Goal: Book appointment/travel/reservation

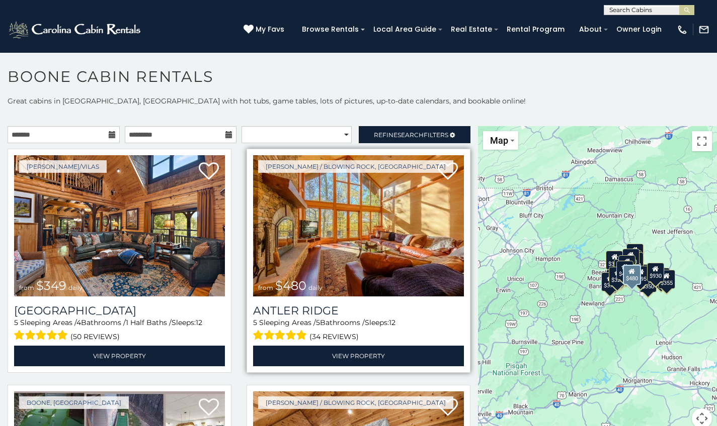
click at [323, 199] on img at bounding box center [358, 225] width 211 height 141
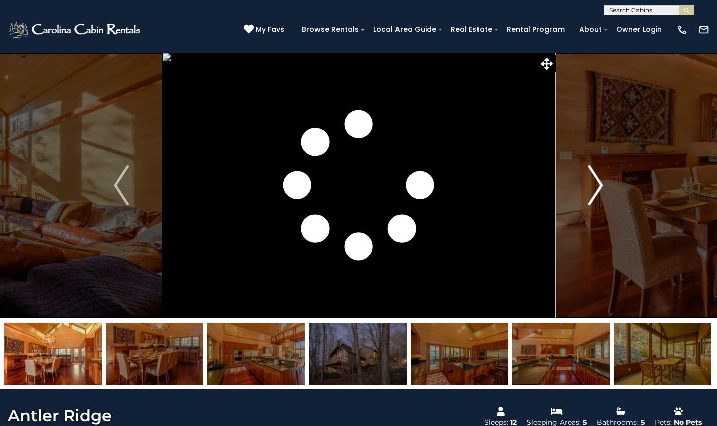
click at [591, 188] on img "Next" at bounding box center [595, 185] width 15 height 40
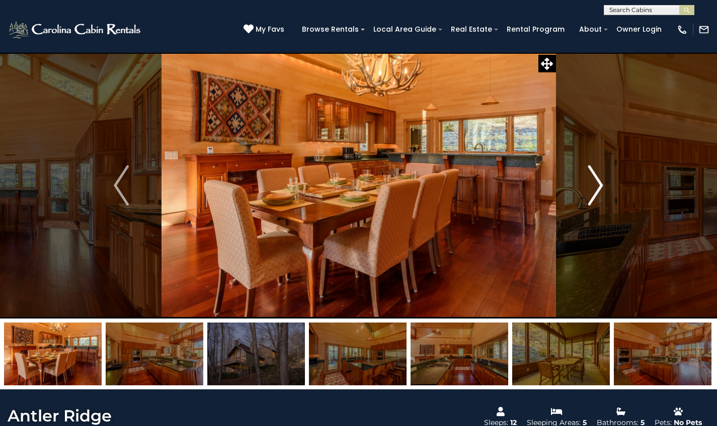
click at [591, 188] on img "Next" at bounding box center [595, 185] width 15 height 40
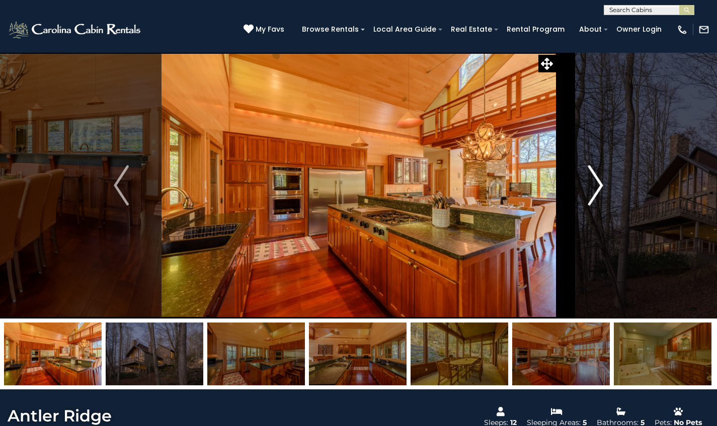
click at [596, 187] on img "Next" at bounding box center [595, 185] width 15 height 40
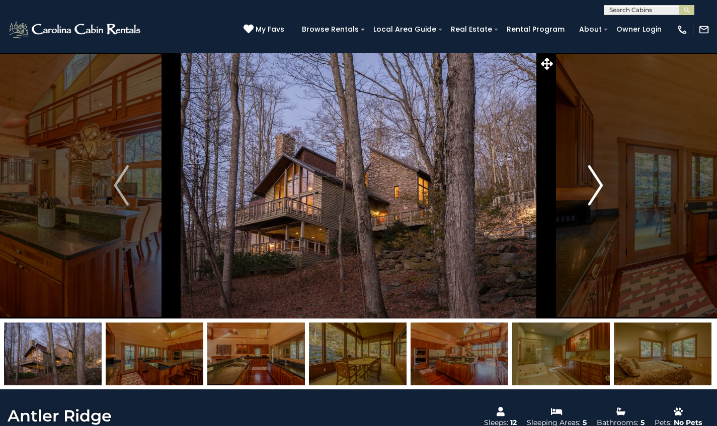
click at [596, 187] on img "Next" at bounding box center [595, 185] width 15 height 40
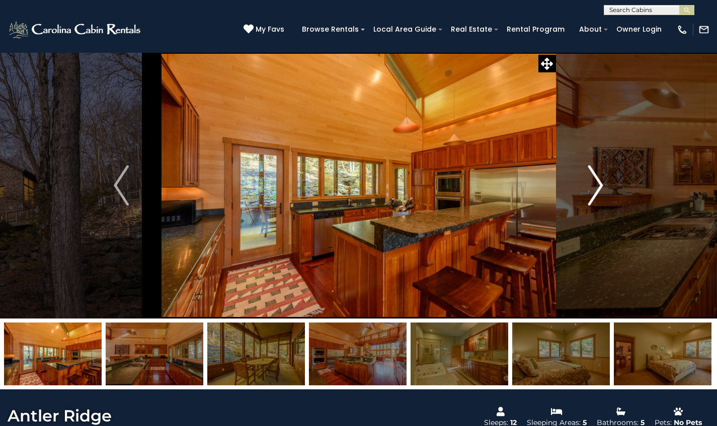
click at [596, 187] on img "Next" at bounding box center [595, 185] width 15 height 40
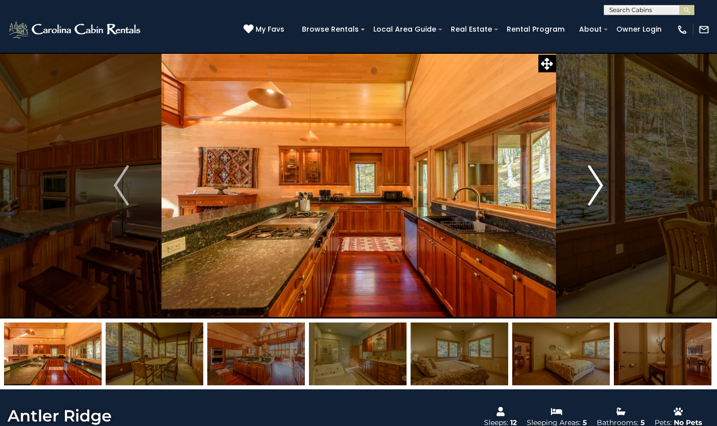
click at [596, 187] on img "Next" at bounding box center [595, 185] width 15 height 40
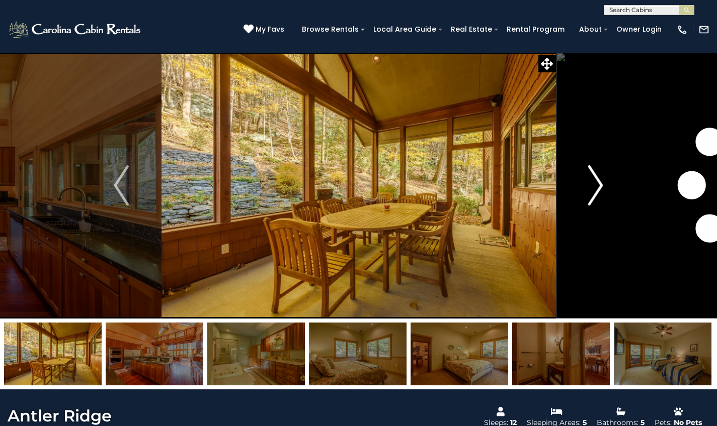
click at [596, 187] on img "Next" at bounding box center [595, 185] width 15 height 40
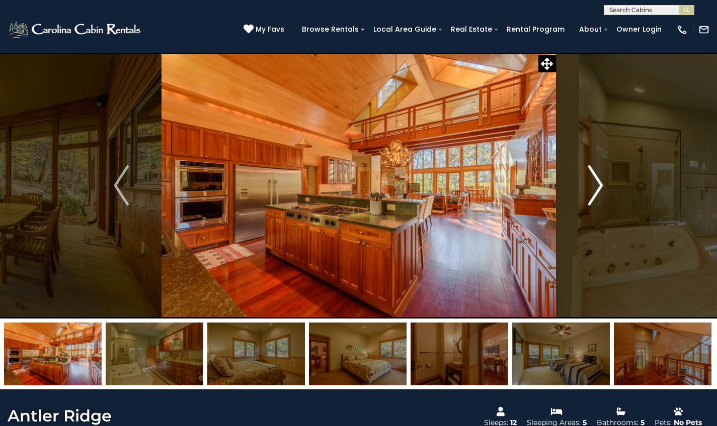
click at [596, 187] on img "Next" at bounding box center [595, 185] width 15 height 40
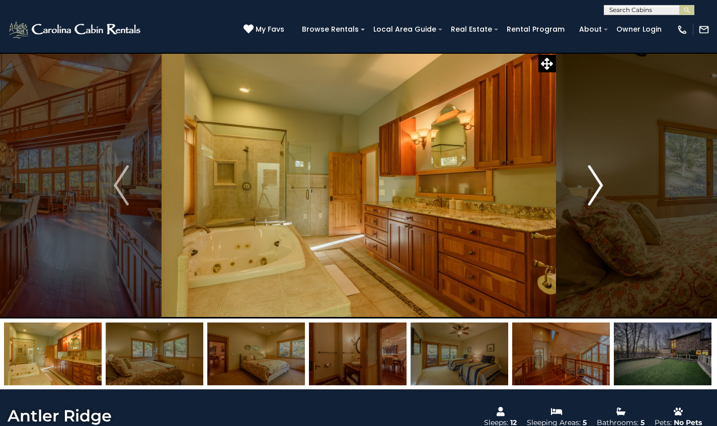
click at [597, 186] on img "Next" at bounding box center [595, 185] width 15 height 40
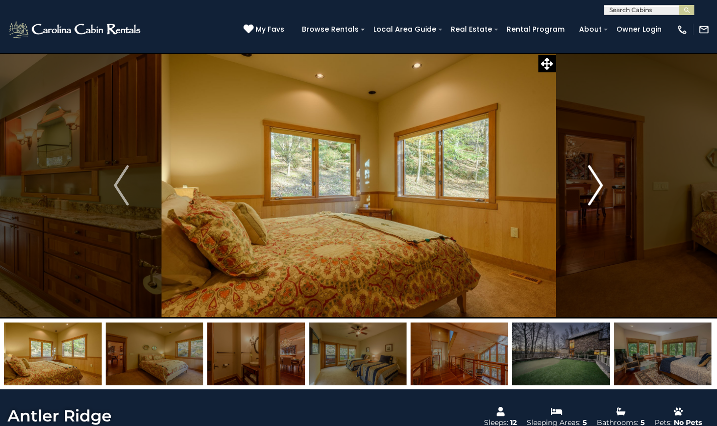
click at [597, 186] on img "Next" at bounding box center [595, 185] width 15 height 40
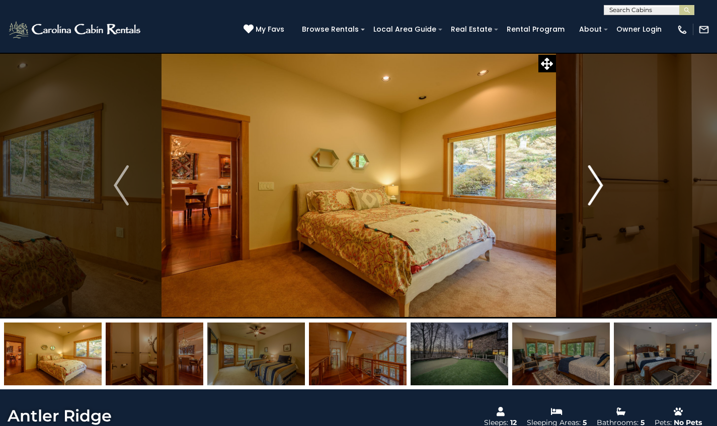
click at [597, 186] on img "Next" at bounding box center [595, 185] width 15 height 40
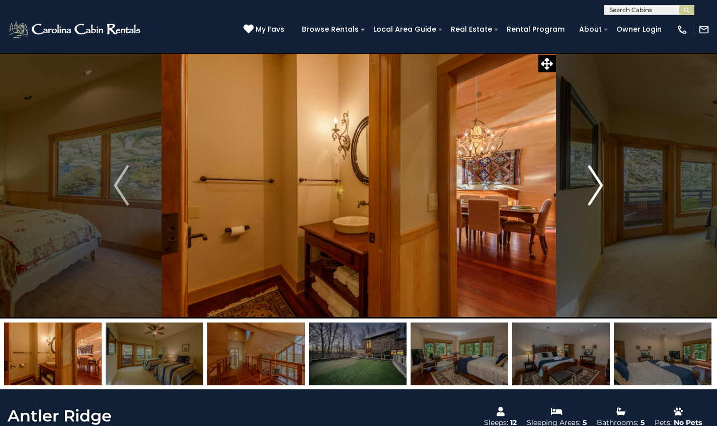
click at [597, 186] on img "Next" at bounding box center [595, 185] width 15 height 40
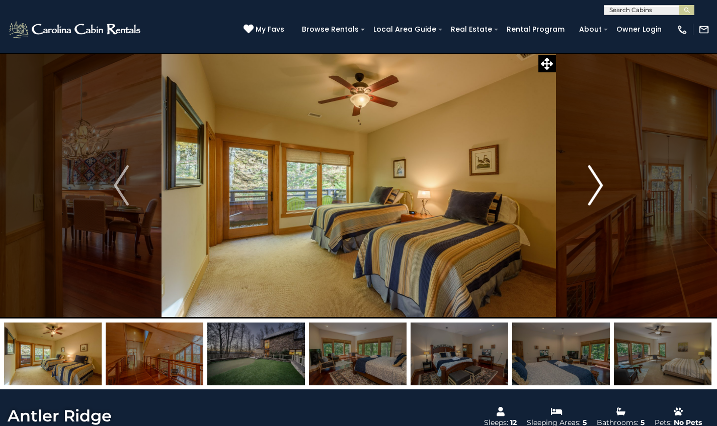
click at [597, 186] on img "Next" at bounding box center [595, 185] width 15 height 40
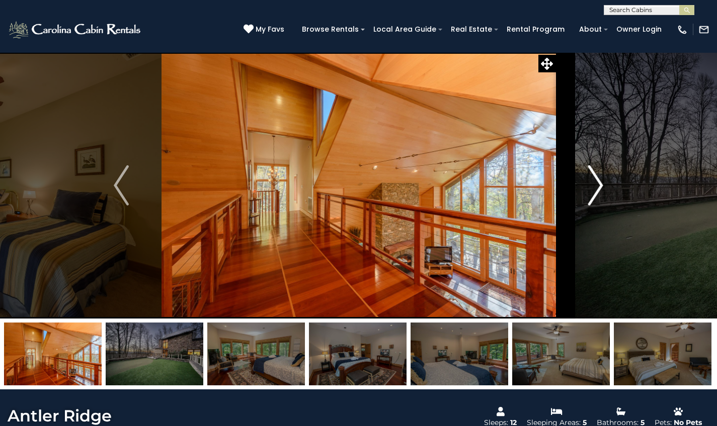
click at [597, 186] on img "Next" at bounding box center [595, 185] width 15 height 40
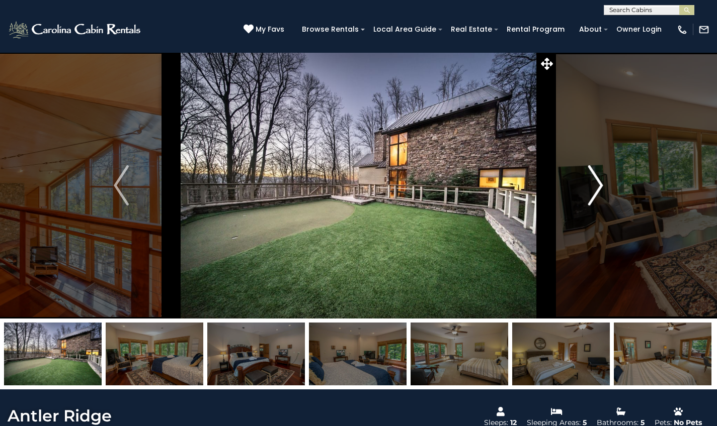
click at [597, 186] on img "Next" at bounding box center [595, 185] width 15 height 40
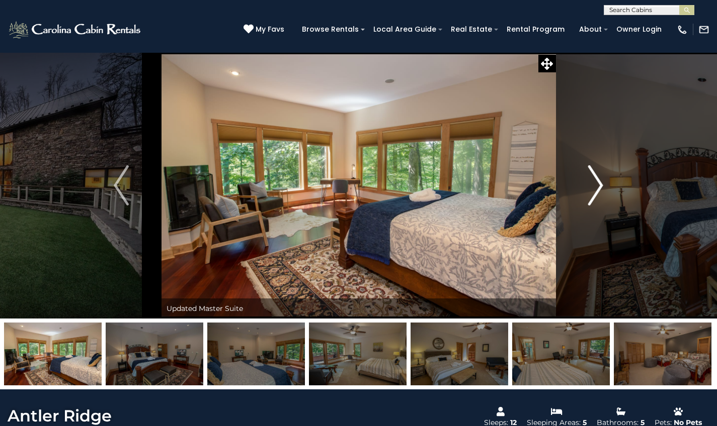
click at [597, 186] on img "Next" at bounding box center [595, 185] width 15 height 40
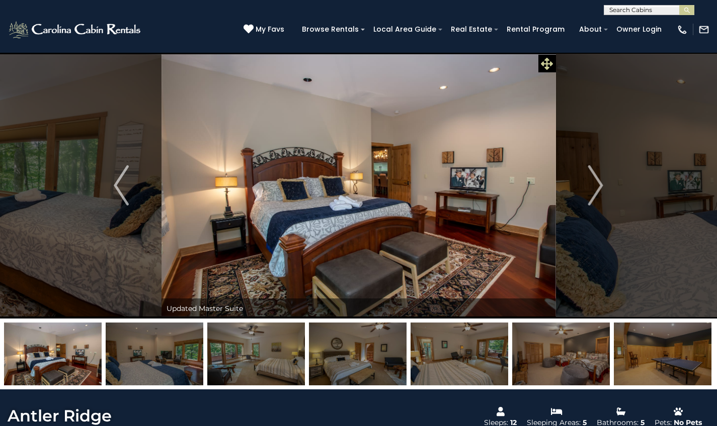
click at [549, 66] on icon at bounding box center [547, 64] width 12 height 12
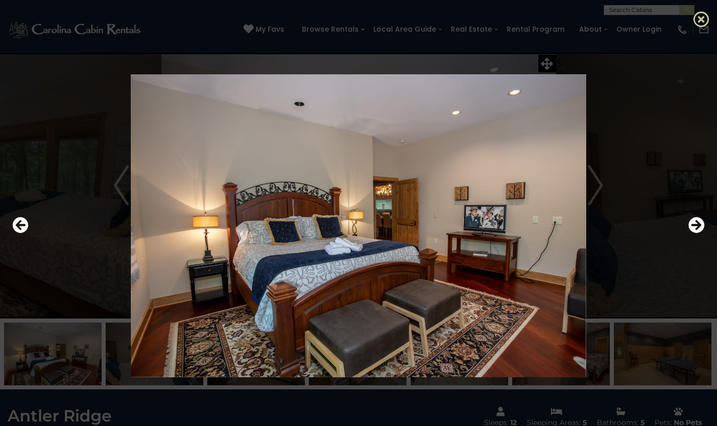
click at [701, 21] on icon at bounding box center [701, 19] width 16 height 16
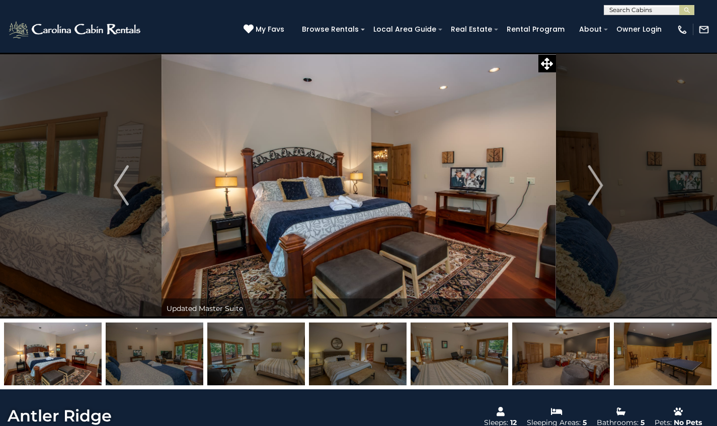
click at [704, 29] on img at bounding box center [703, 29] width 11 height 11
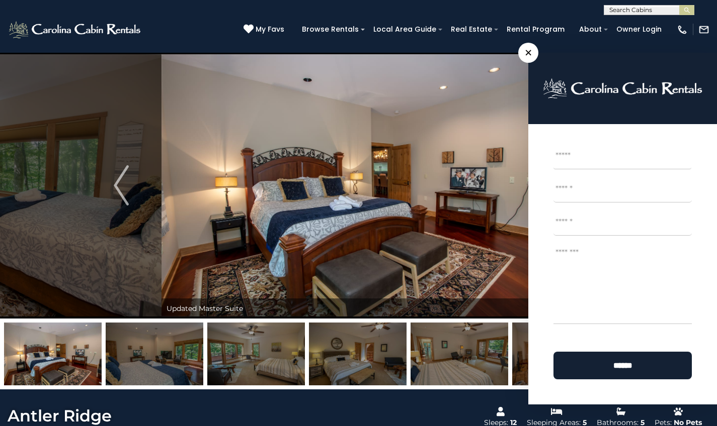
click at [424, 280] on img at bounding box center [358, 185] width 394 height 266
